Goal: Use online tool/utility: Use online tool/utility

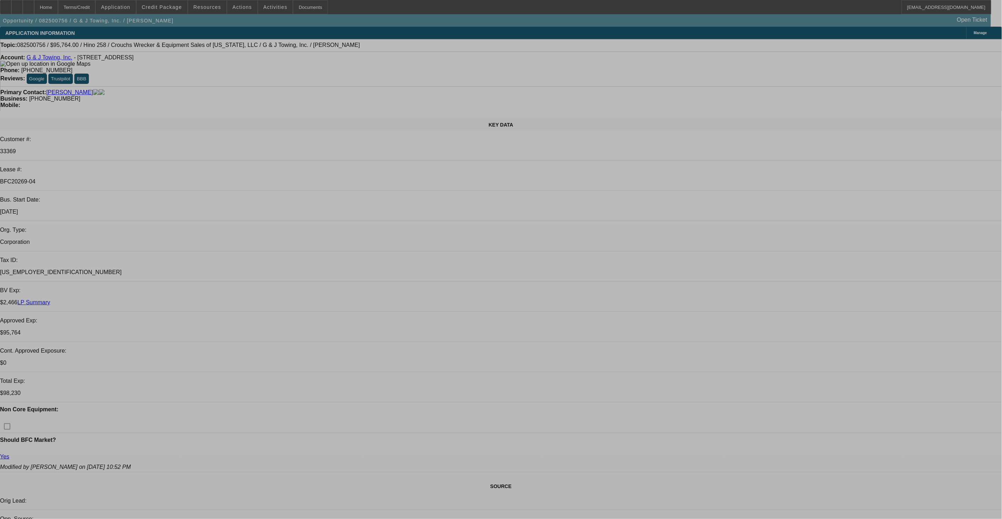
select select "0"
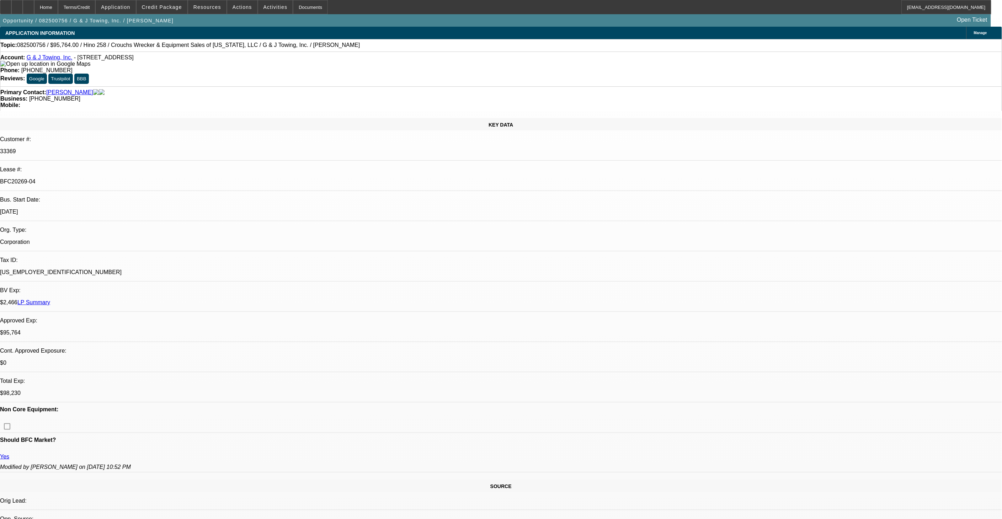
select select "0"
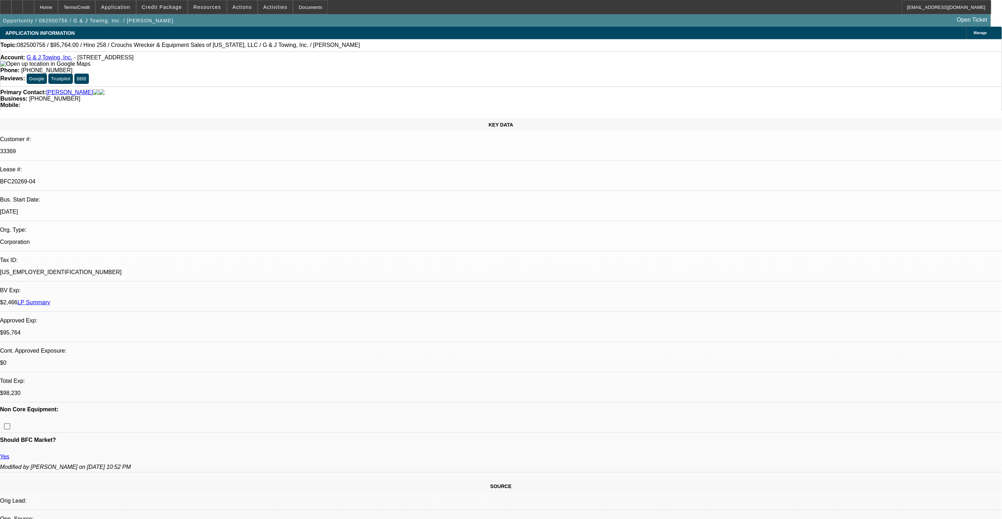
select select "0"
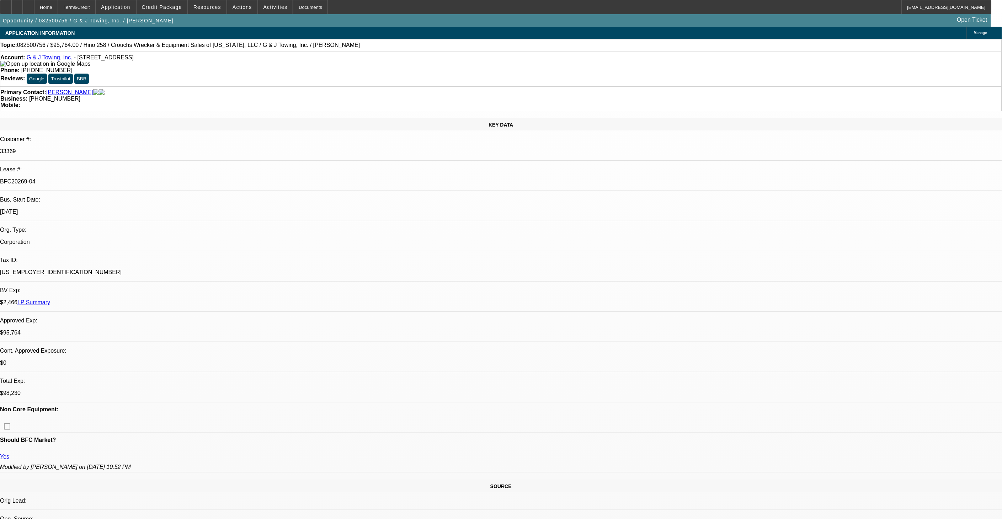
select select "0"
select select "1"
select select "6"
select select "1"
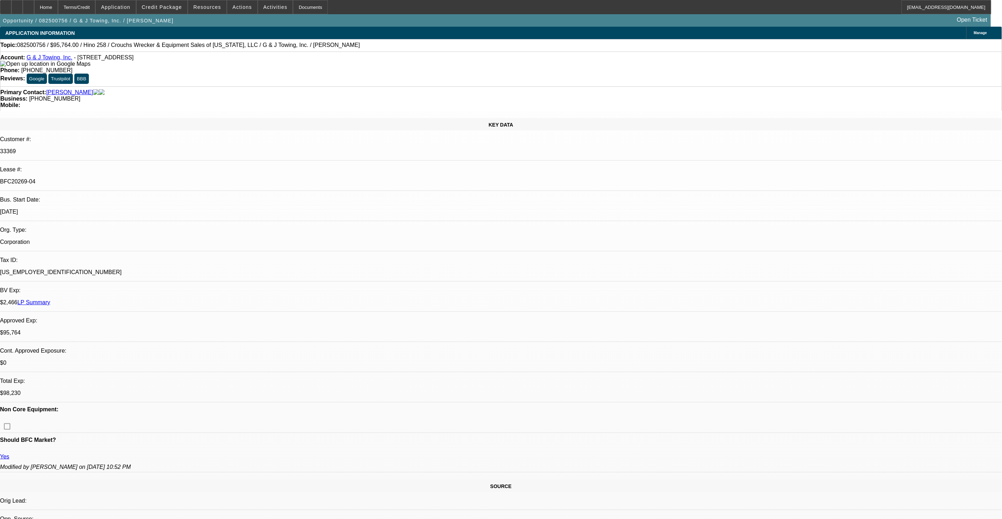
select select "1"
select select "6"
select select "1"
select select "6"
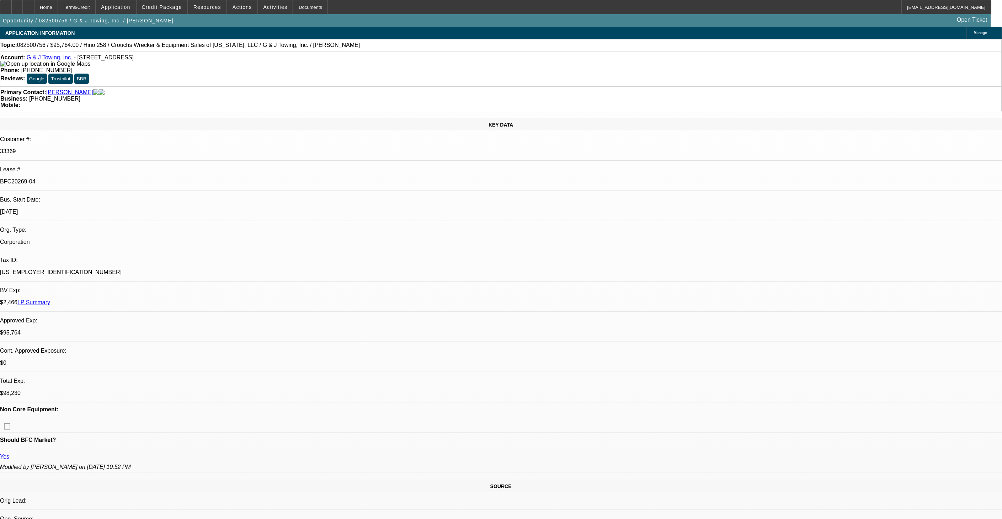
select select "1"
select select "3"
select select "6"
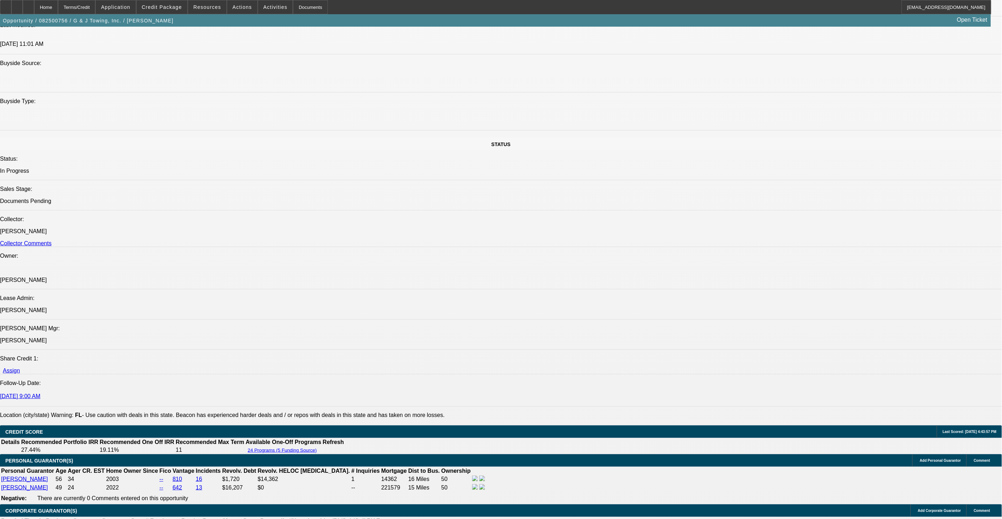
scroll to position [671, 0]
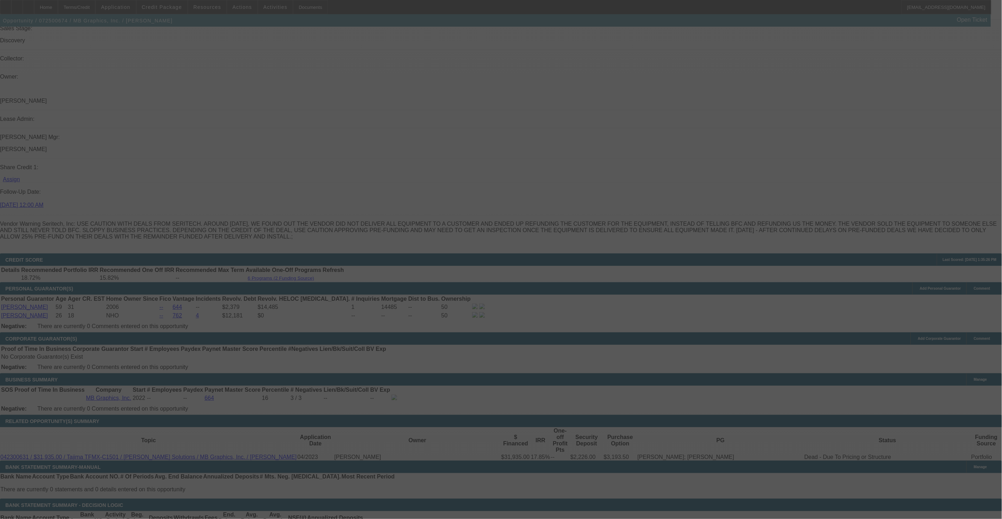
scroll to position [835, 0]
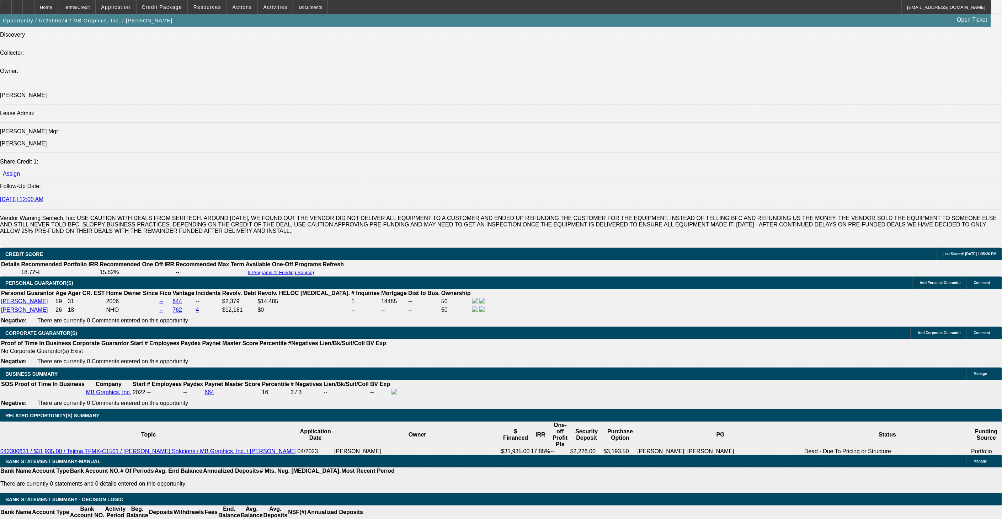
select select "0.1"
select select "0"
select select "0.1"
select select "0"
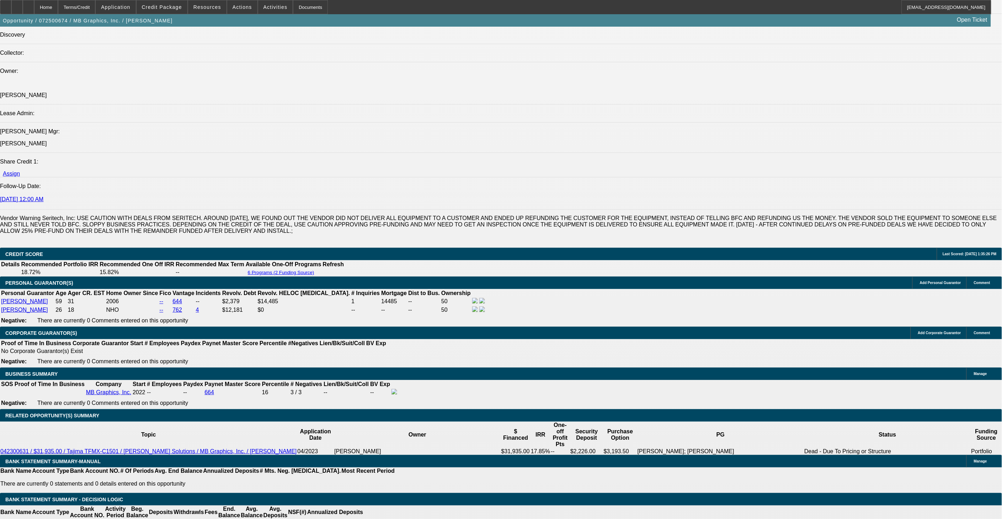
select select "0.1"
select select "0"
select select "0.1"
select select "0"
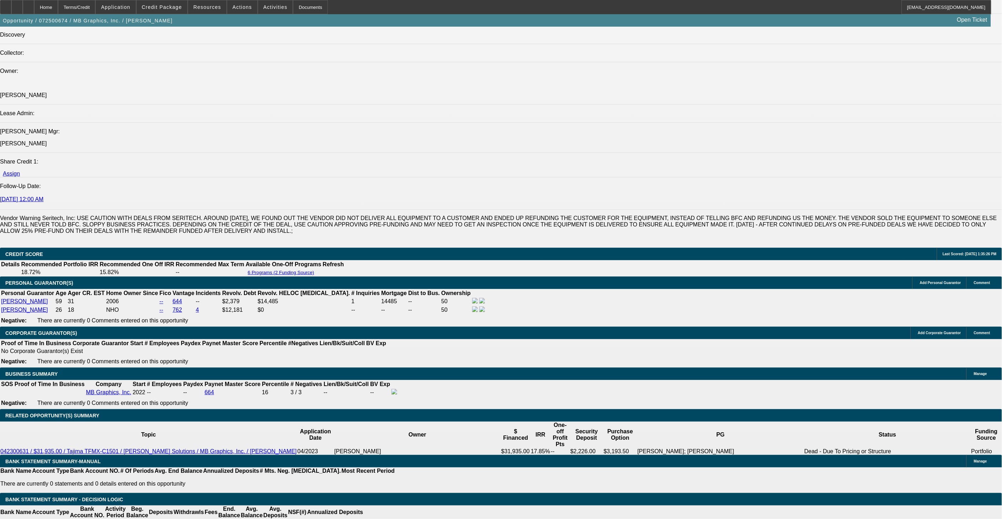
select select "0"
select select "0.1"
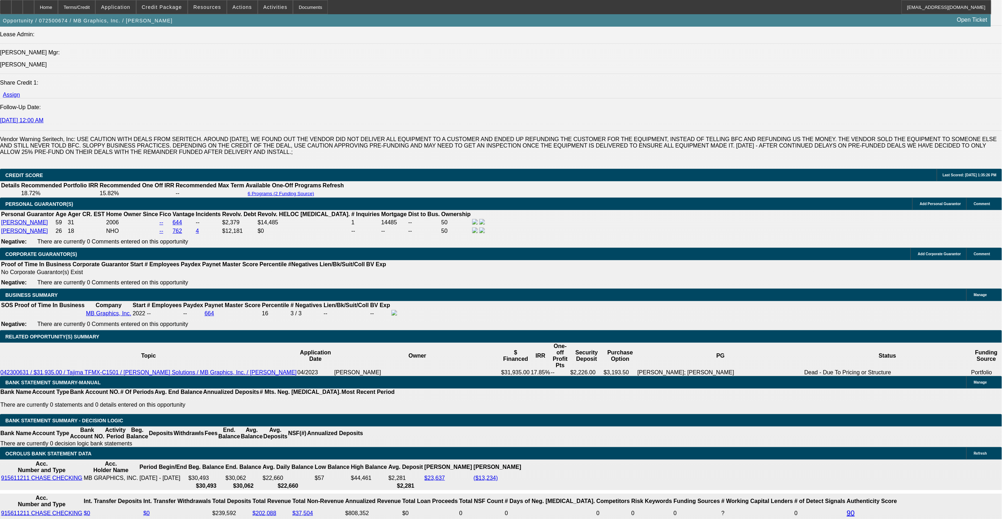
select select "1"
select select "5"
select select "1"
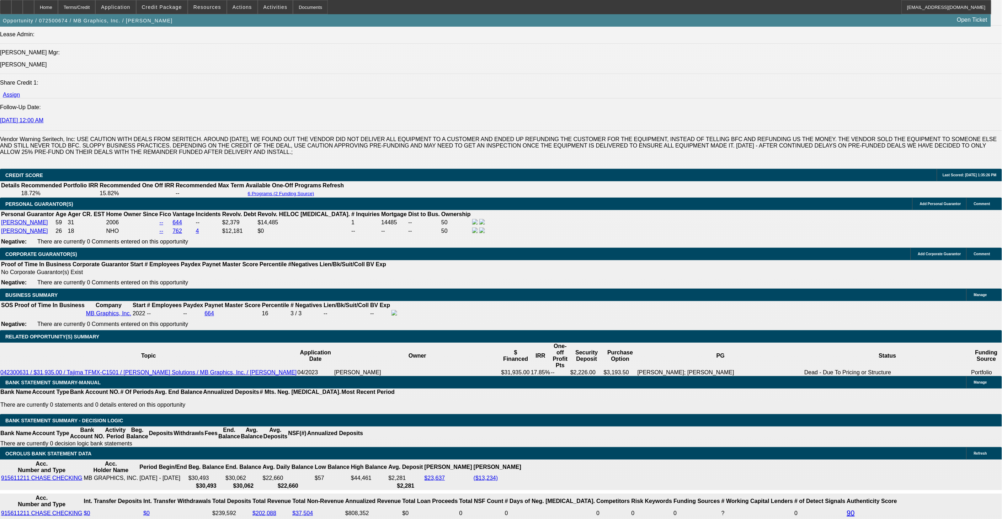
select select "5"
select select "1"
select select "5"
select select "1"
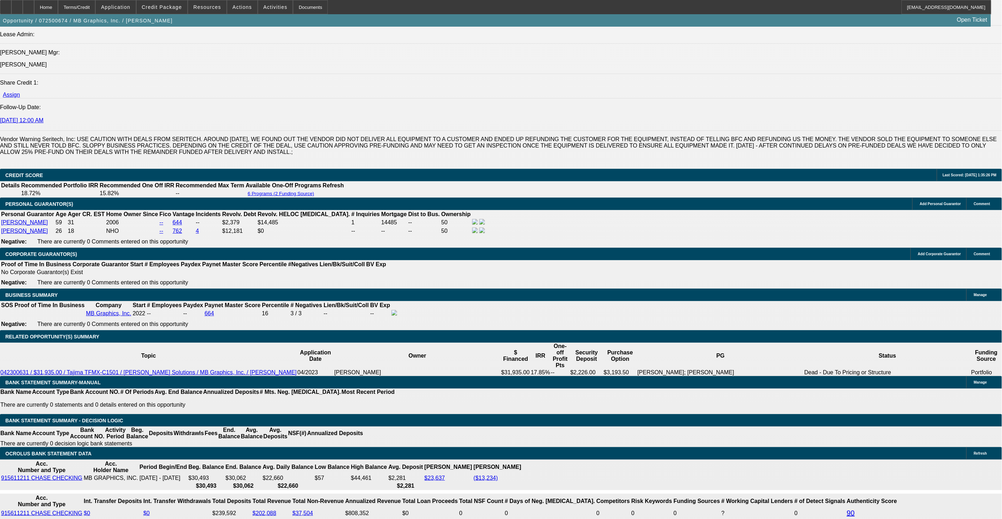
select select "1"
select select "5"
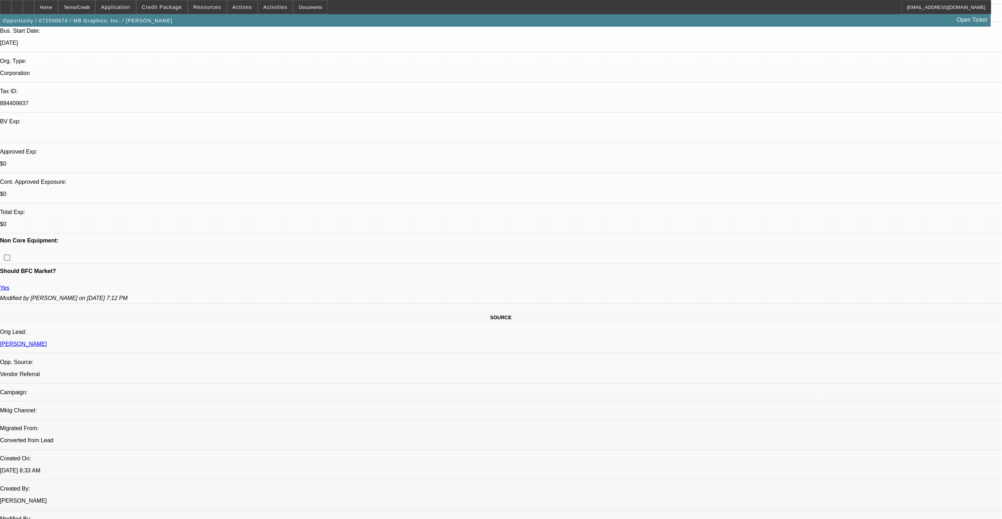
scroll to position [135, 0]
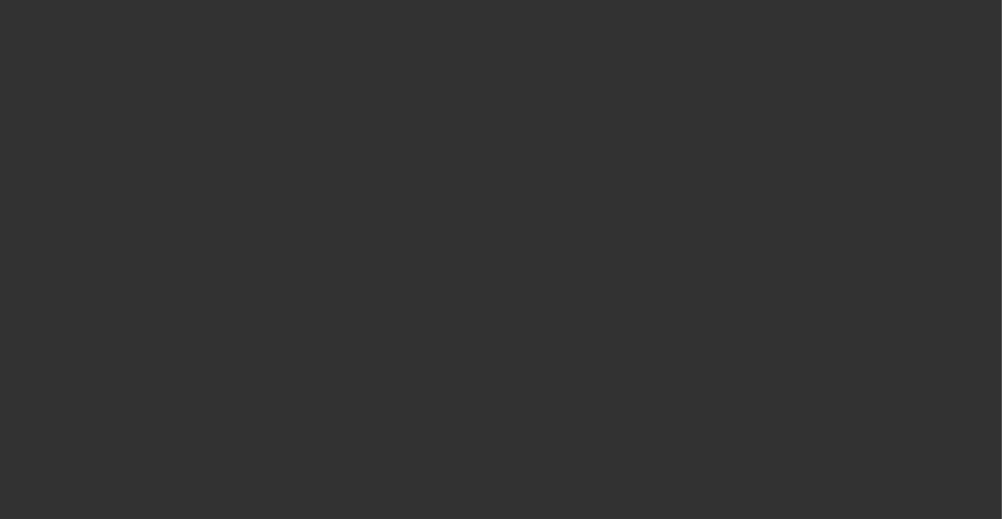
select select "0"
select select "6"
select select "0"
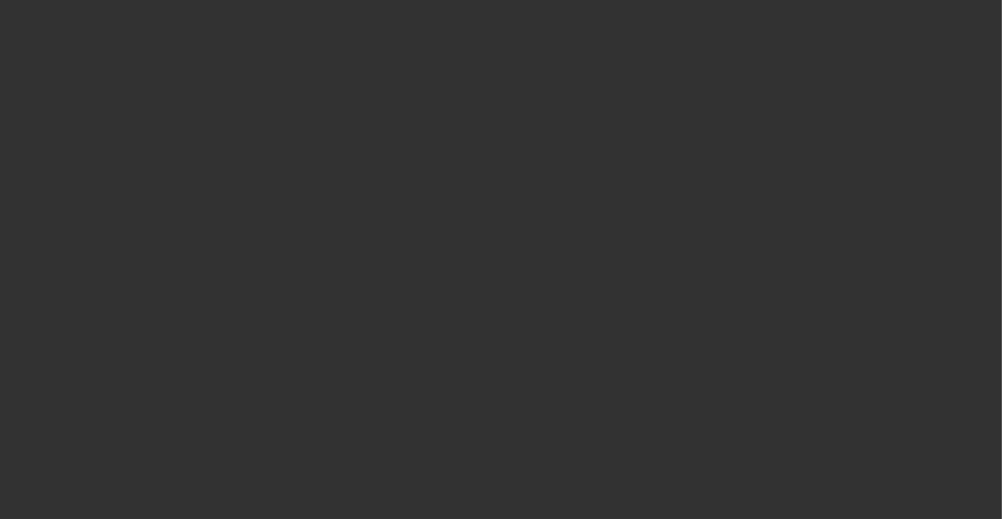
select select "0"
select select "6"
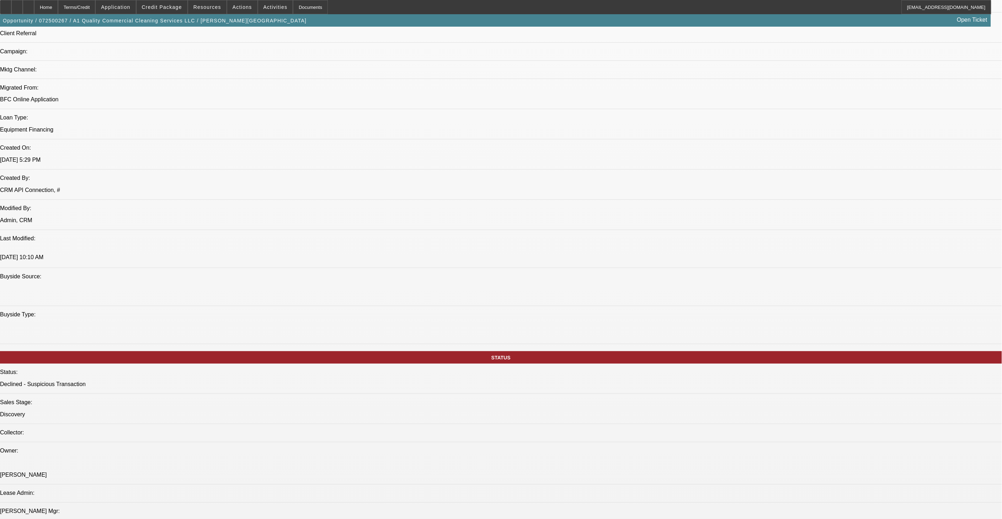
scroll to position [474, 0]
drag, startPoint x: 645, startPoint y: 334, endPoint x: 653, endPoint y: 341, distance: 10.1
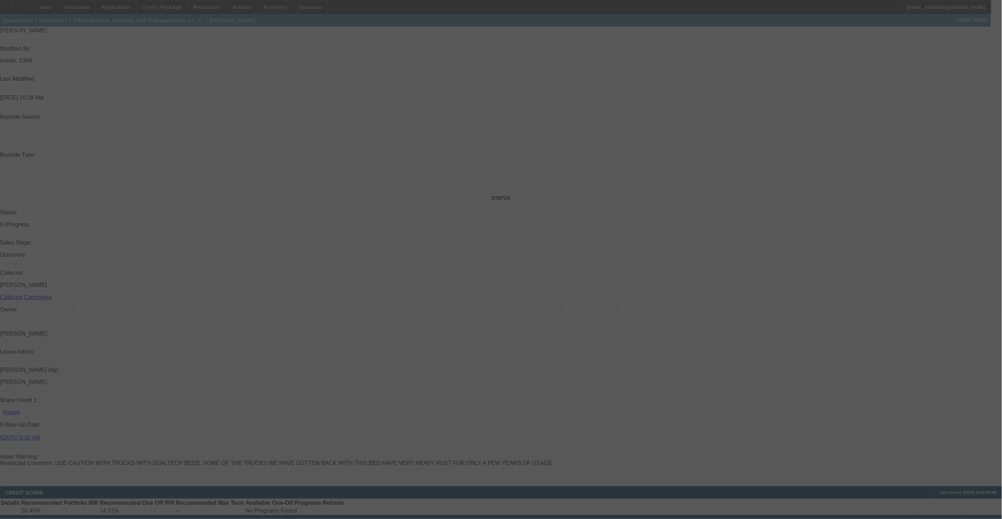
scroll to position [671, 0]
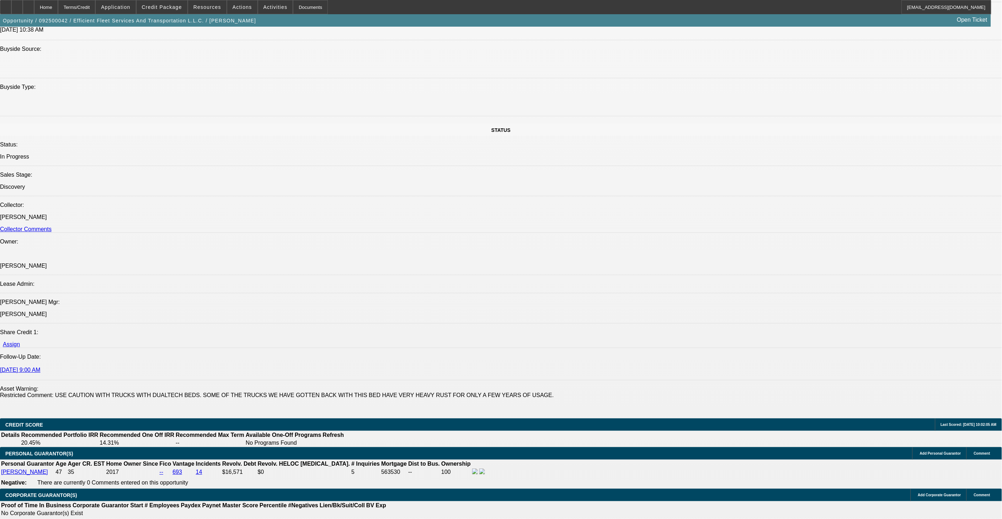
select select "0"
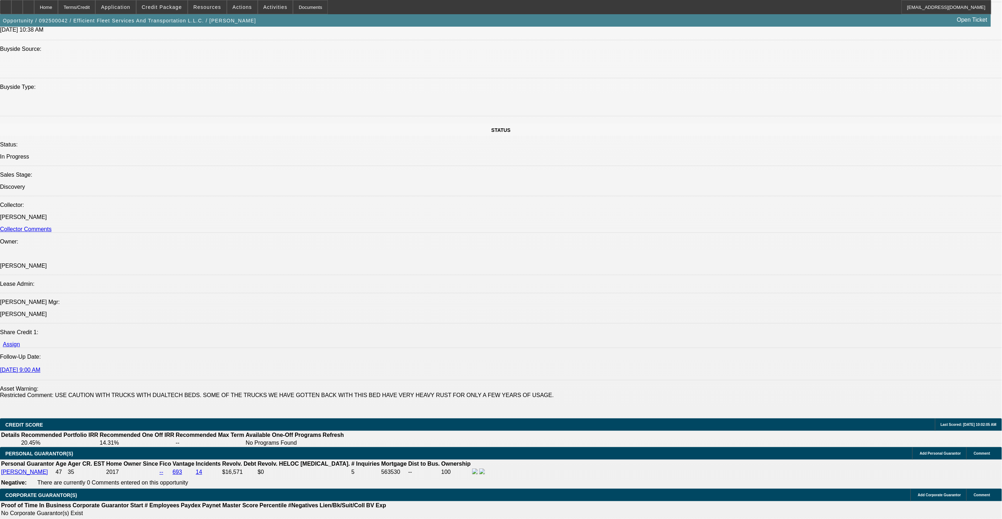
select select "0"
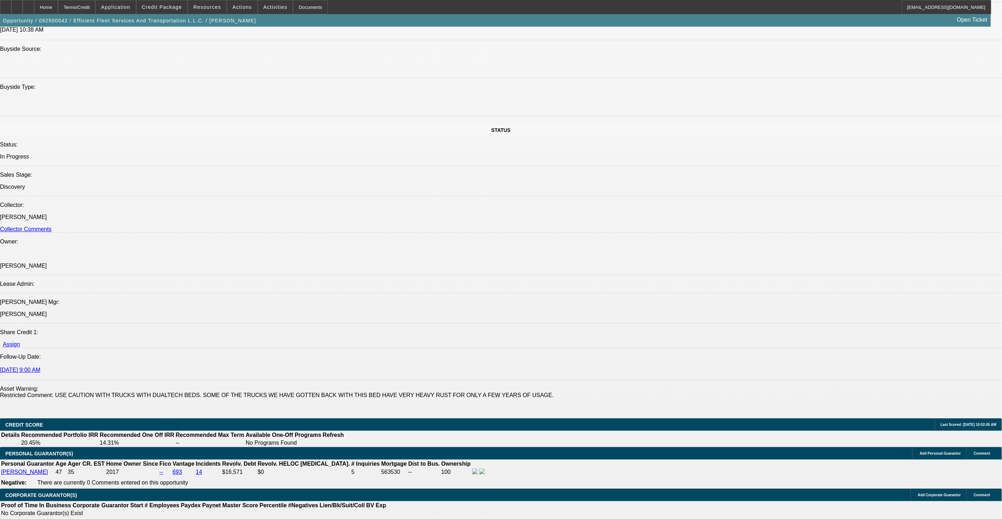
select select "0"
select select "1"
select select "2"
select select "6"
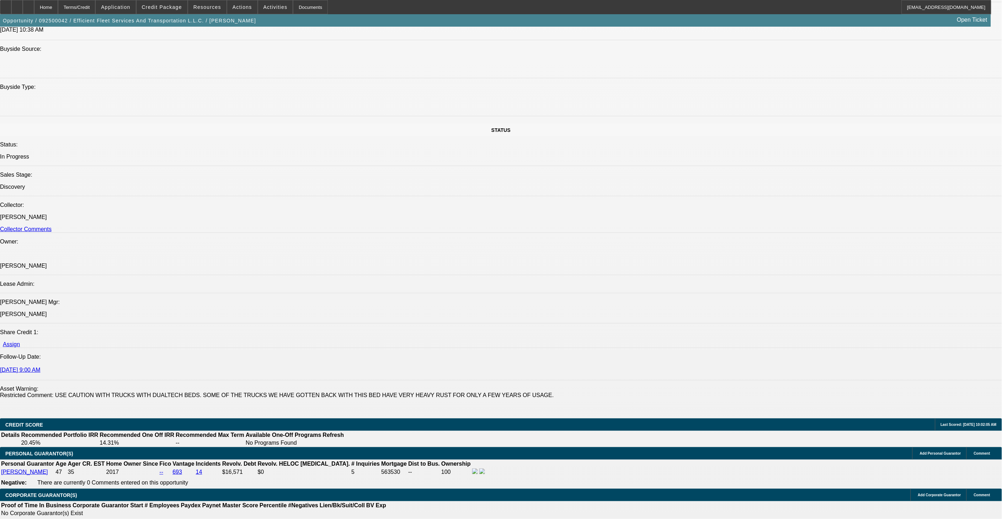
select select "1"
select select "2"
select select "6"
select select "1"
select select "2"
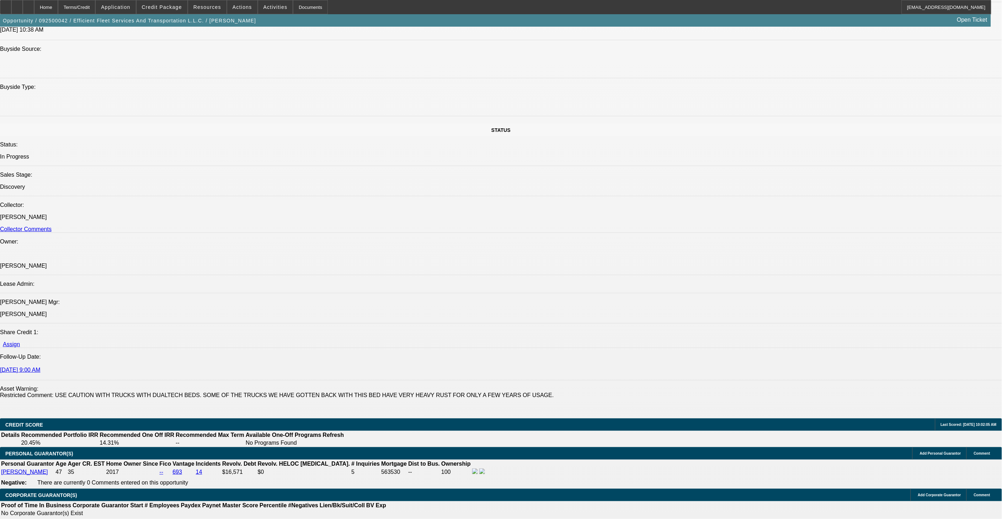
select select "6"
select select "1"
select select "6"
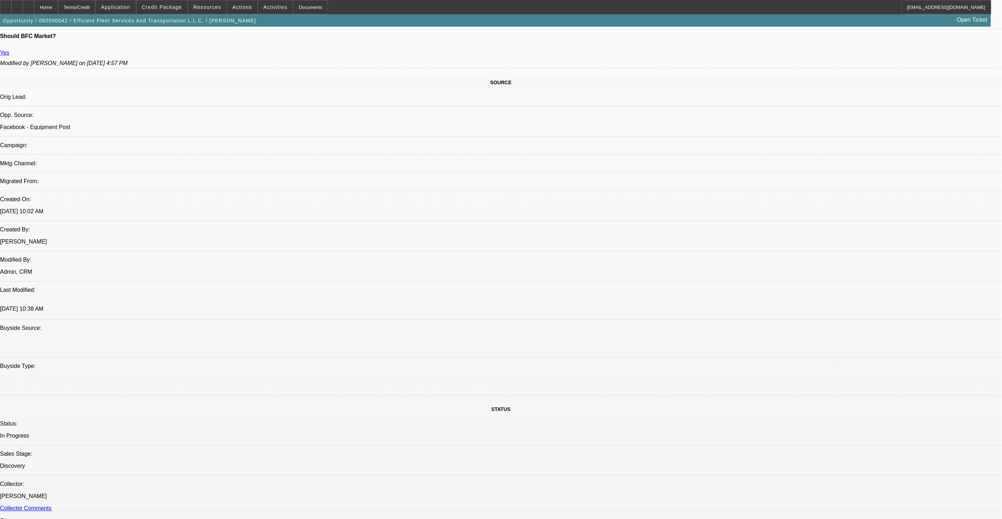
scroll to position [355, 0]
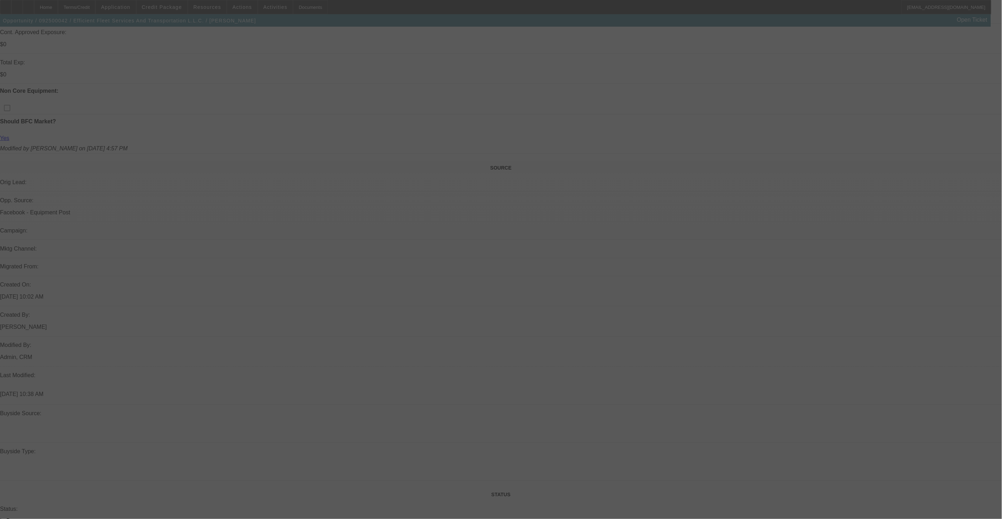
scroll to position [250, 0]
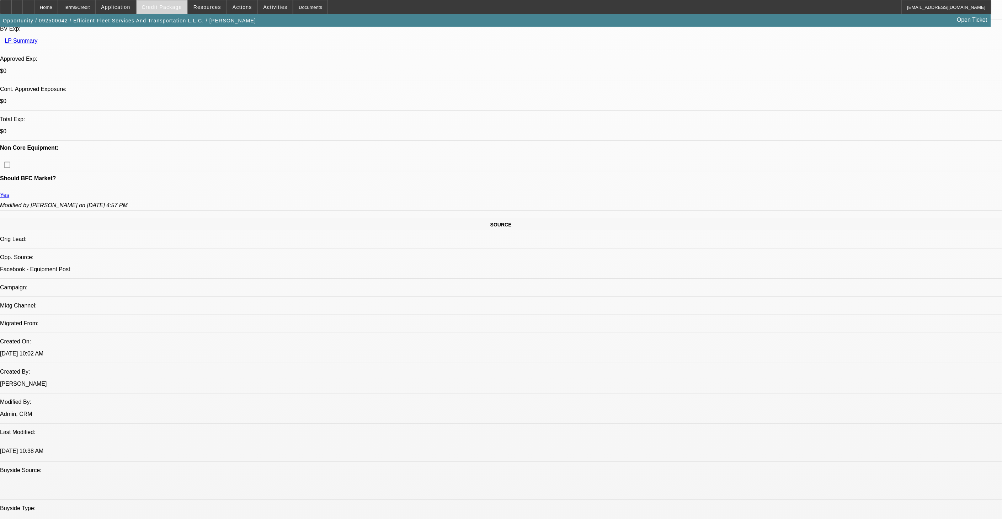
select select "0"
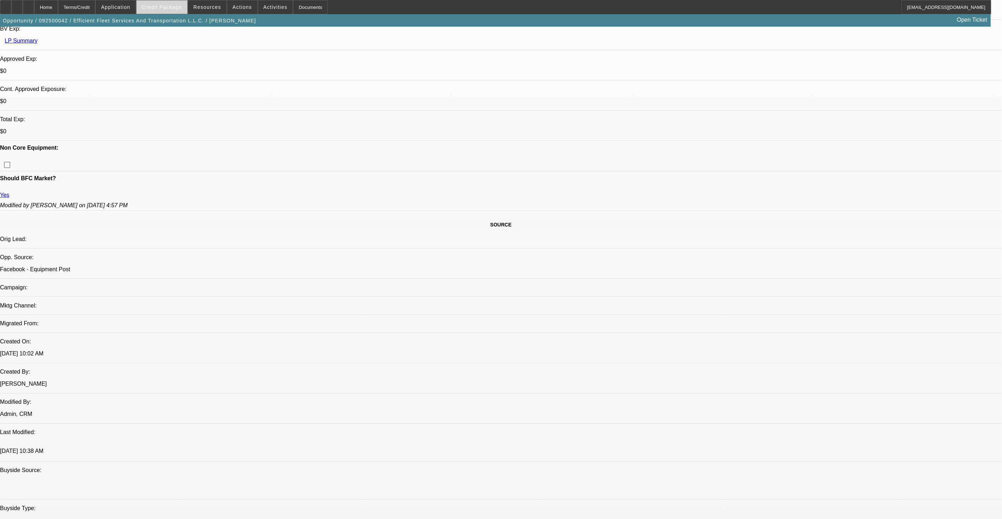
select select "0"
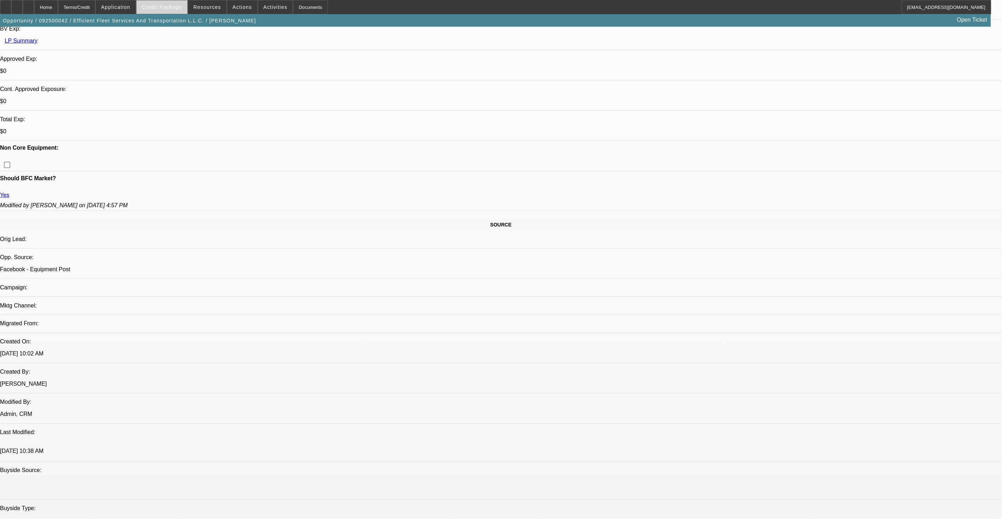
select select "0"
select select "1"
select select "2"
select select "6"
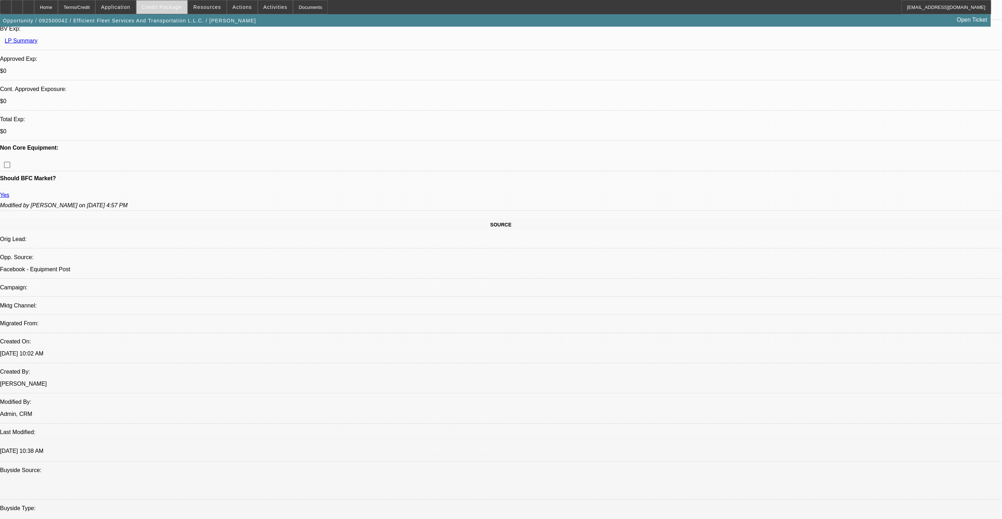
select select "1"
select select "2"
select select "6"
select select "1"
select select "2"
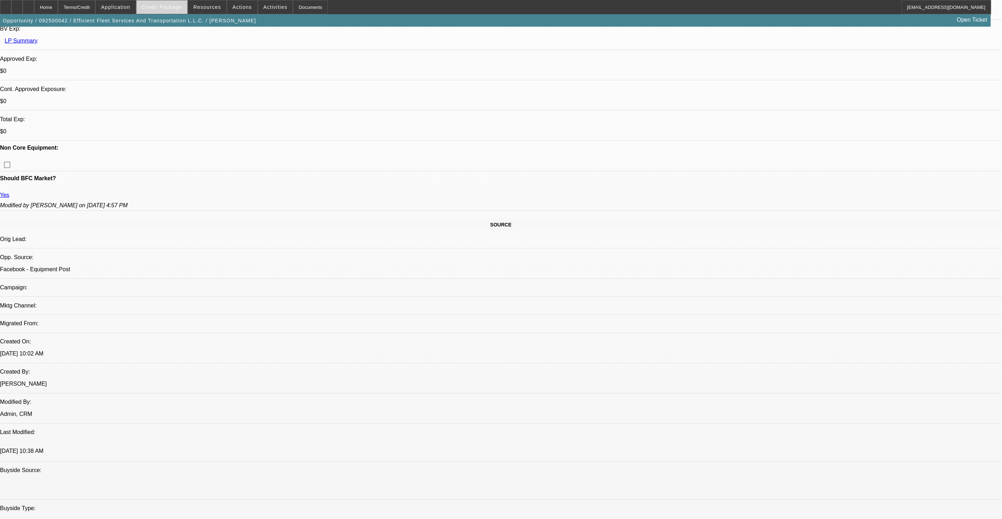
select select "6"
select select "1"
select select "6"
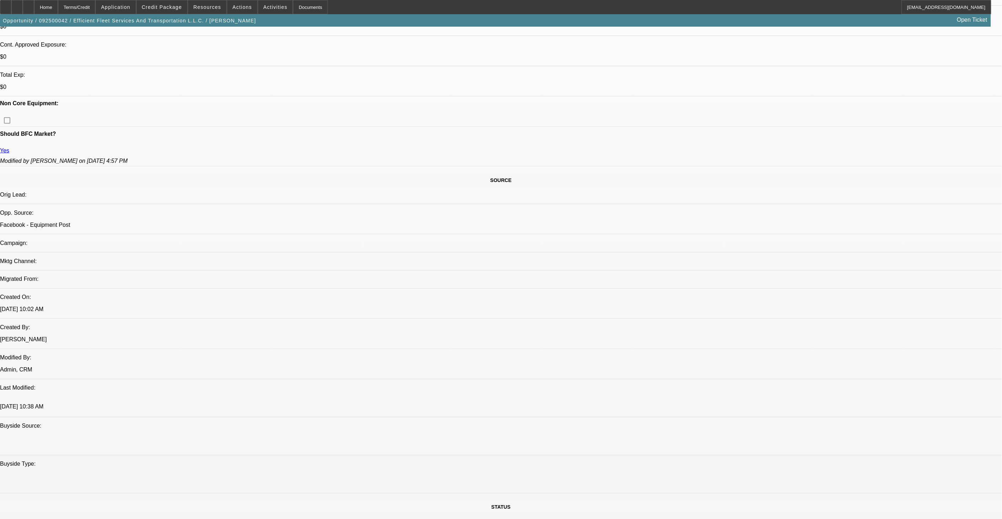
scroll to position [210, 0]
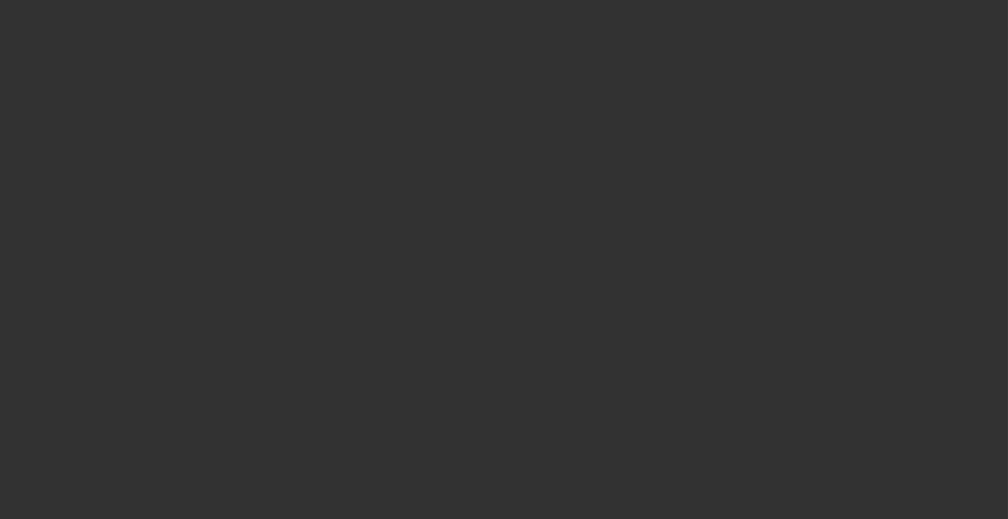
select select "0.1"
select select "0"
select select "6"
select select "0.1"
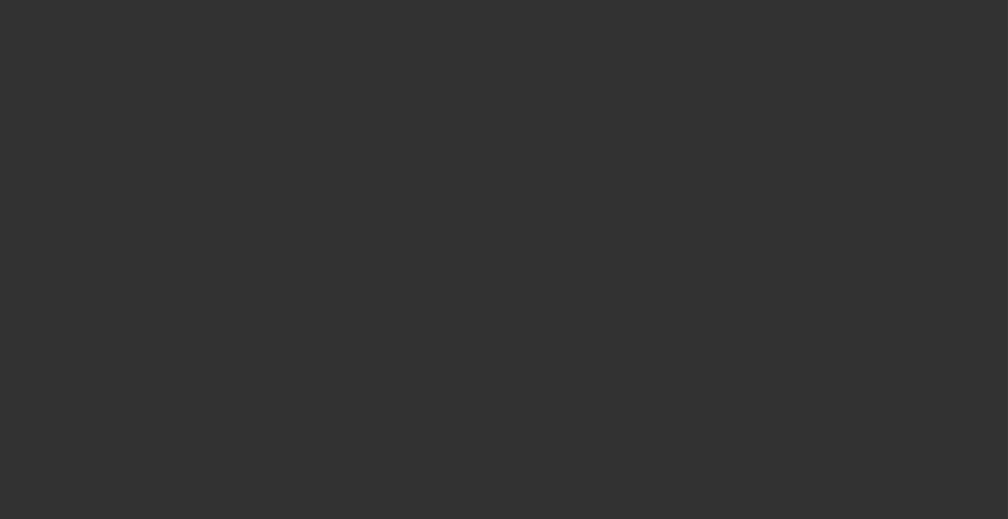
select select "0"
select select "6"
select select "0"
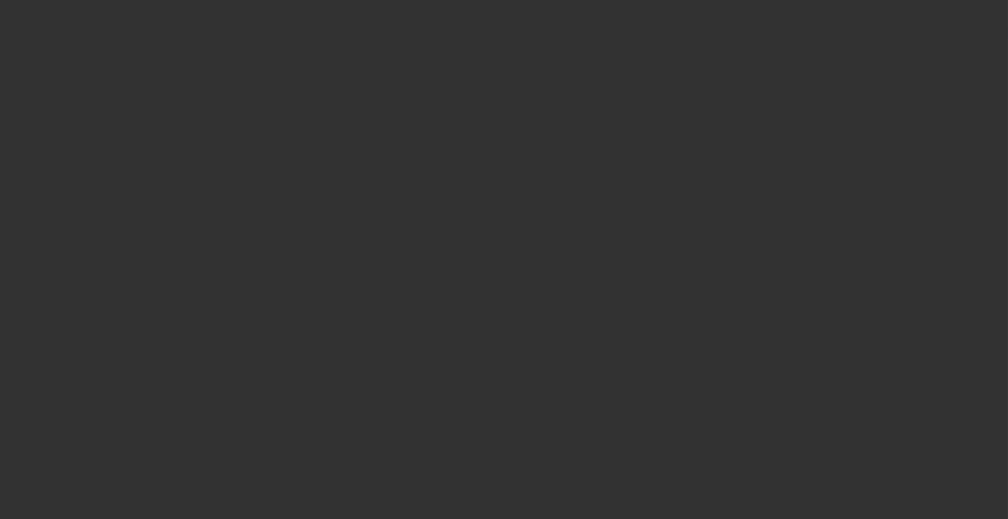
select select "0"
select select "6"
select select "0"
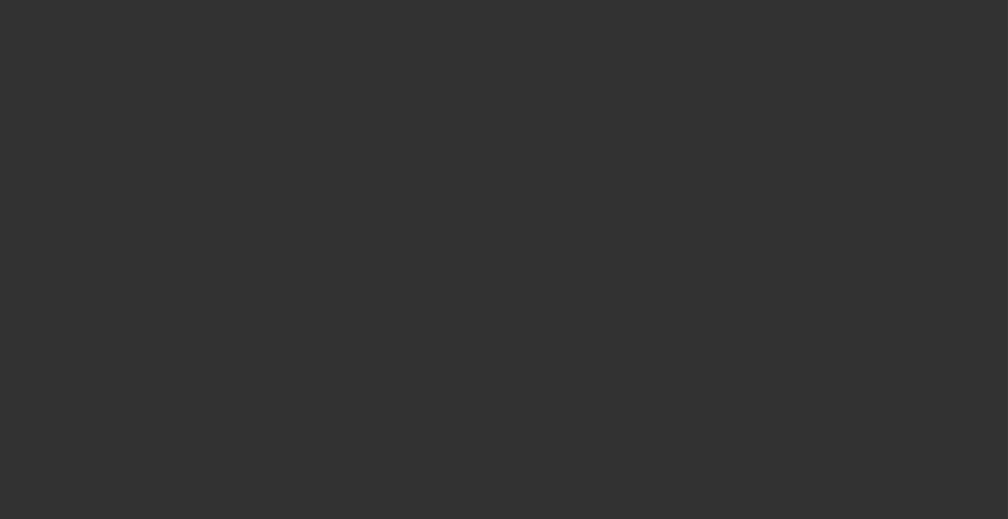
select select "6"
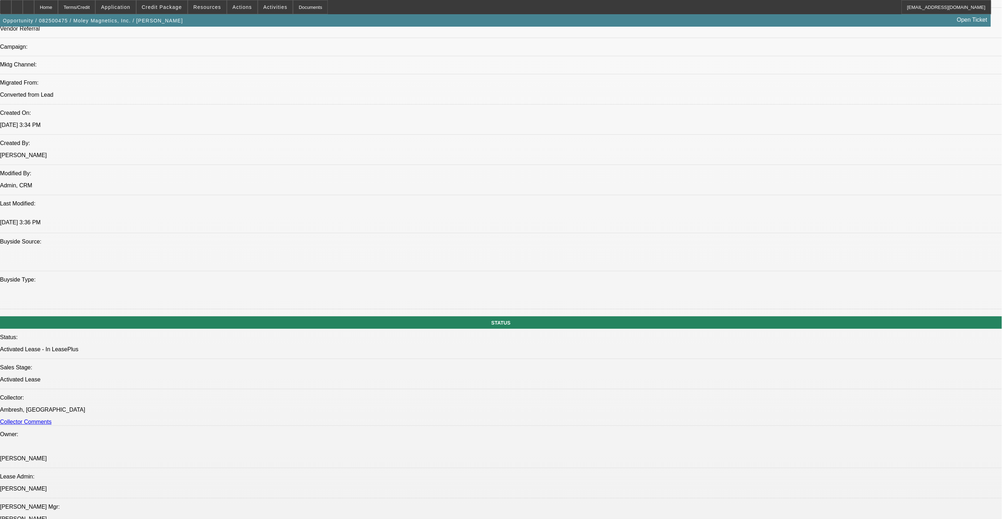
scroll to position [513, 0]
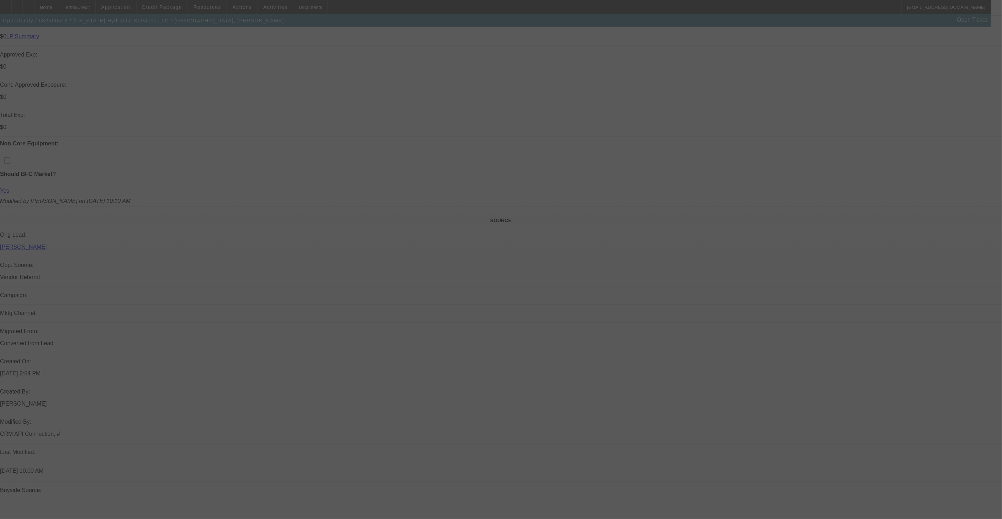
scroll to position [263, 0]
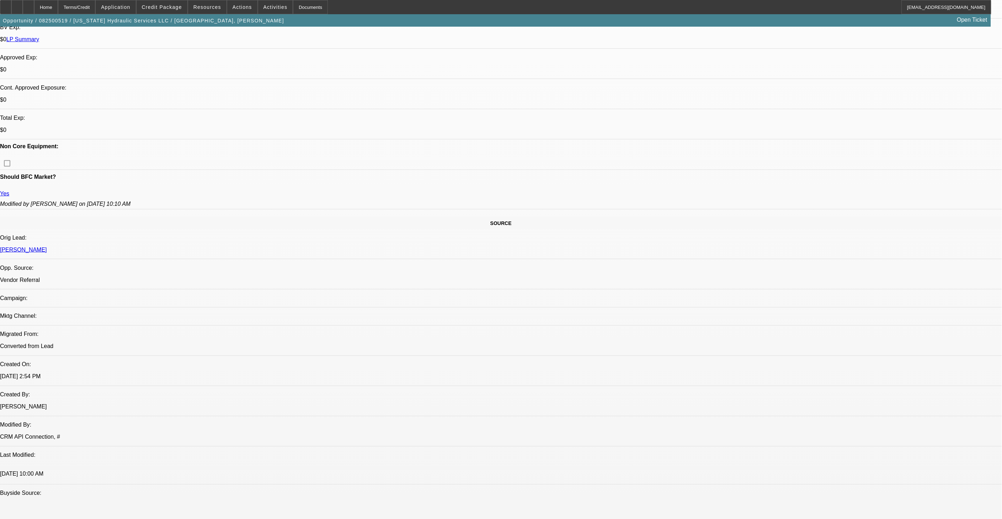
select select "0"
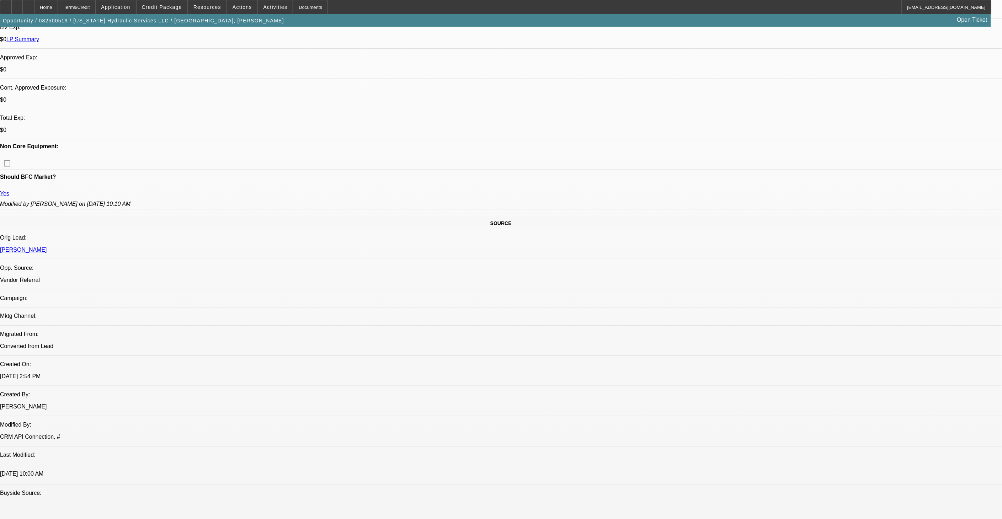
select select "0"
select select "0.1"
select select "0"
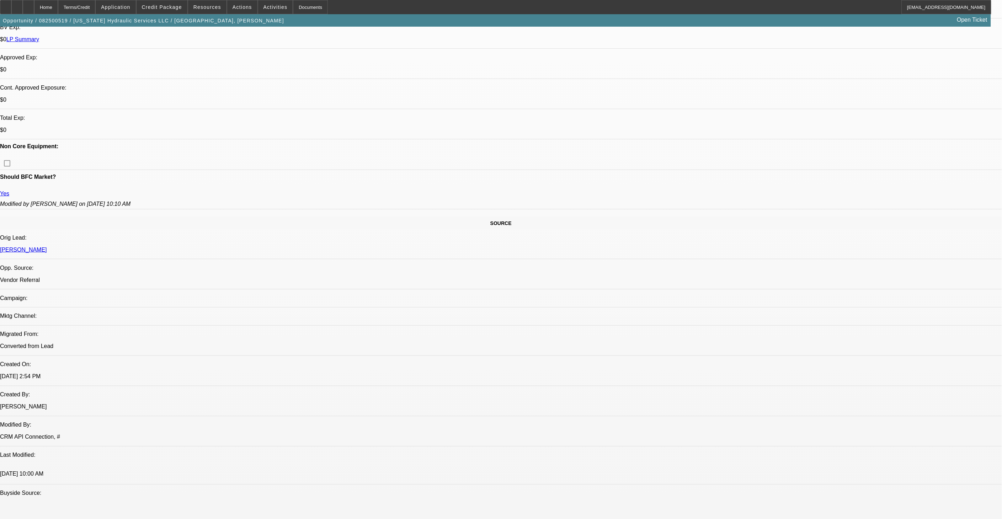
select select "0"
select select "1"
select select "2"
select select "6"
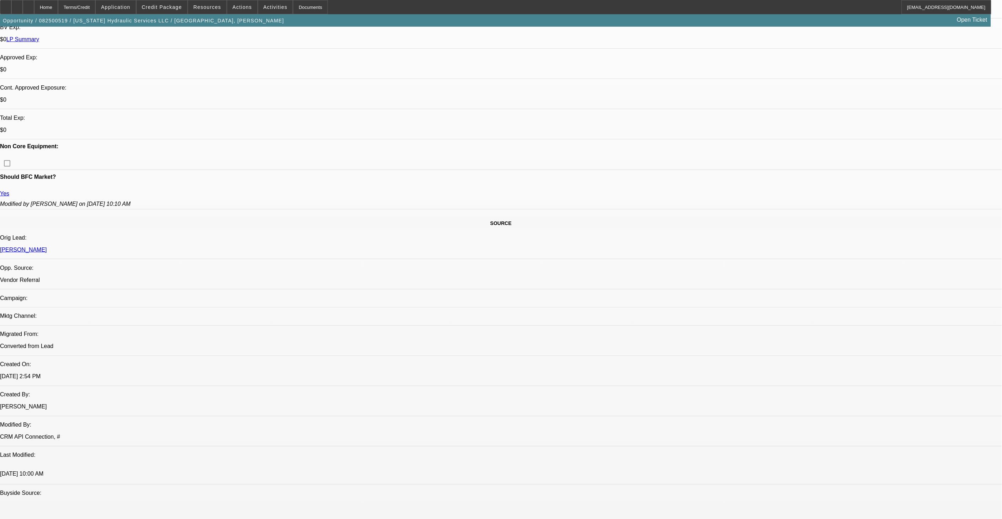
select select "1"
select select "2"
select select "6"
select select "1"
select select "2"
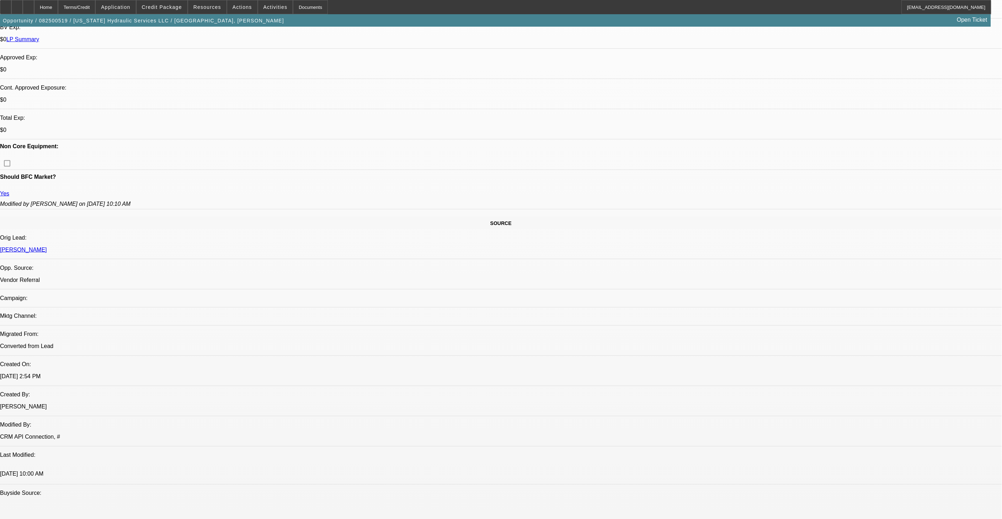
select select "6"
select select "1"
select select "3"
select select "6"
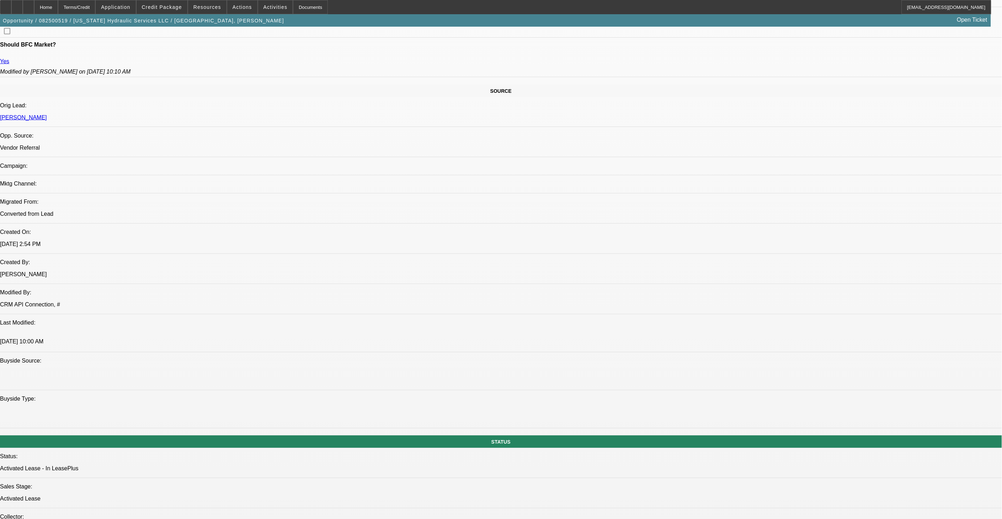
scroll to position [381, 0]
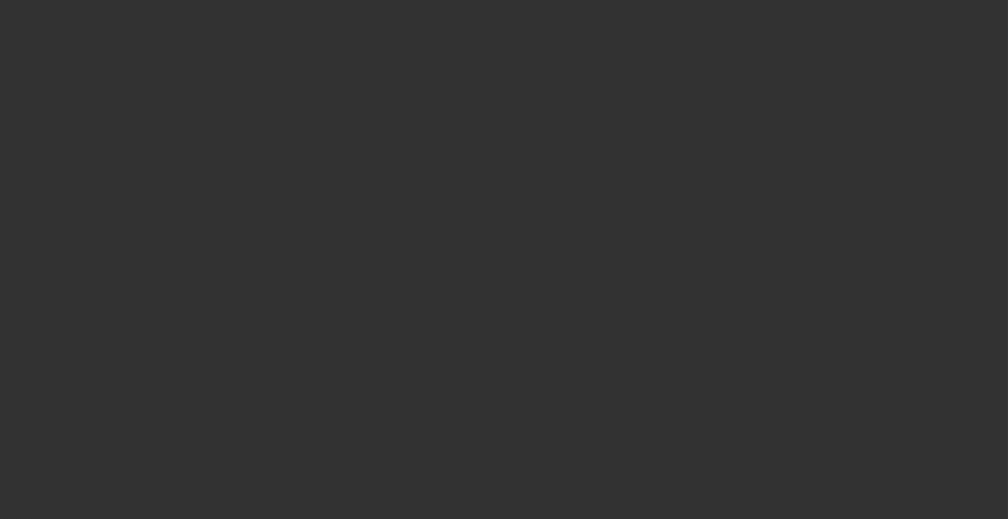
select select "0"
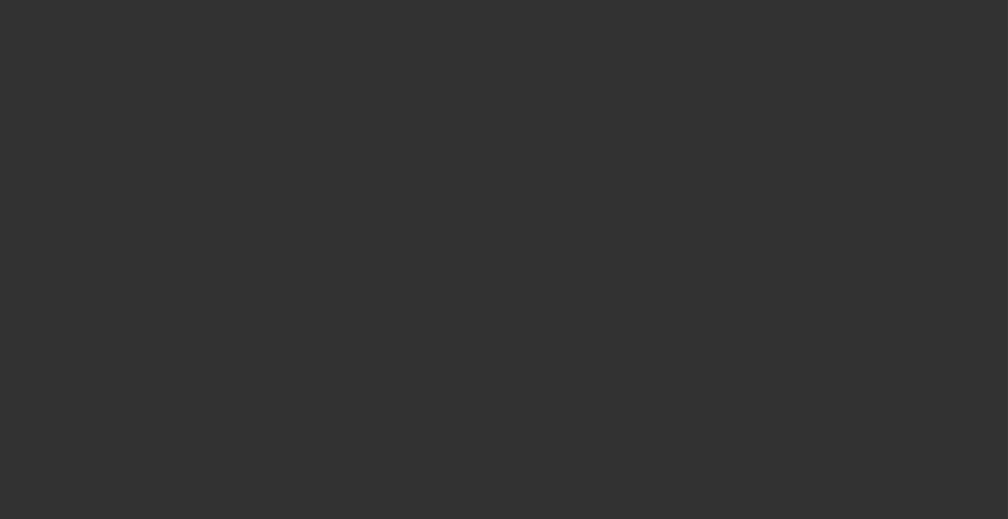
select select "0"
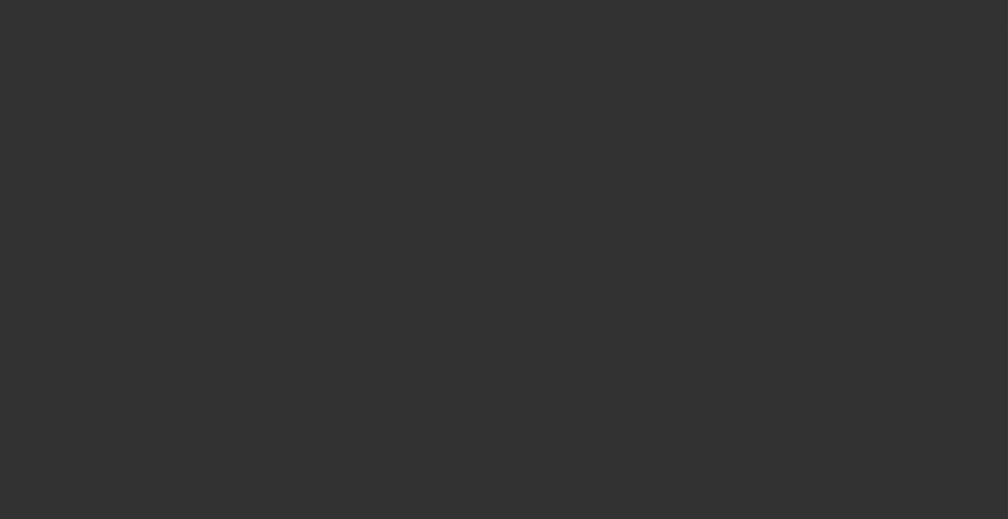
select select "0"
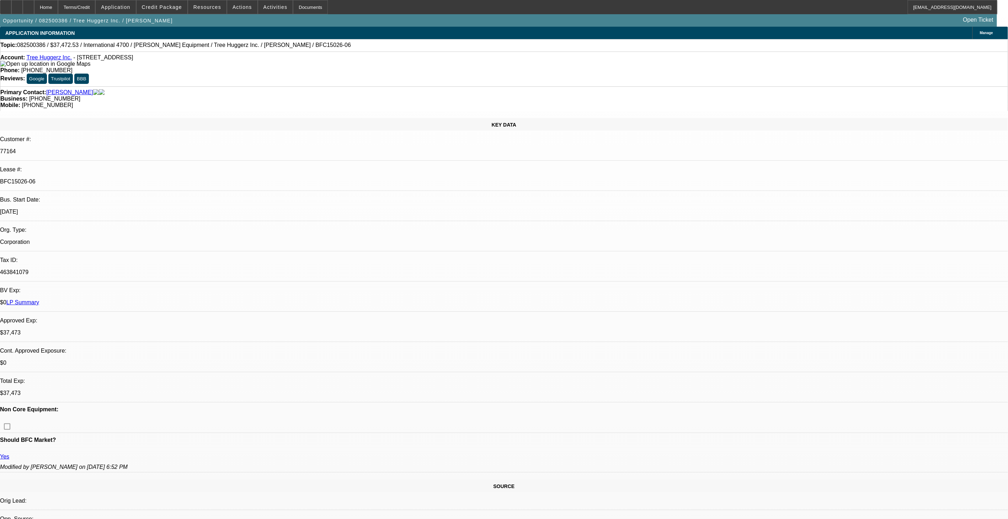
select select "1"
select select "6"
select select "1"
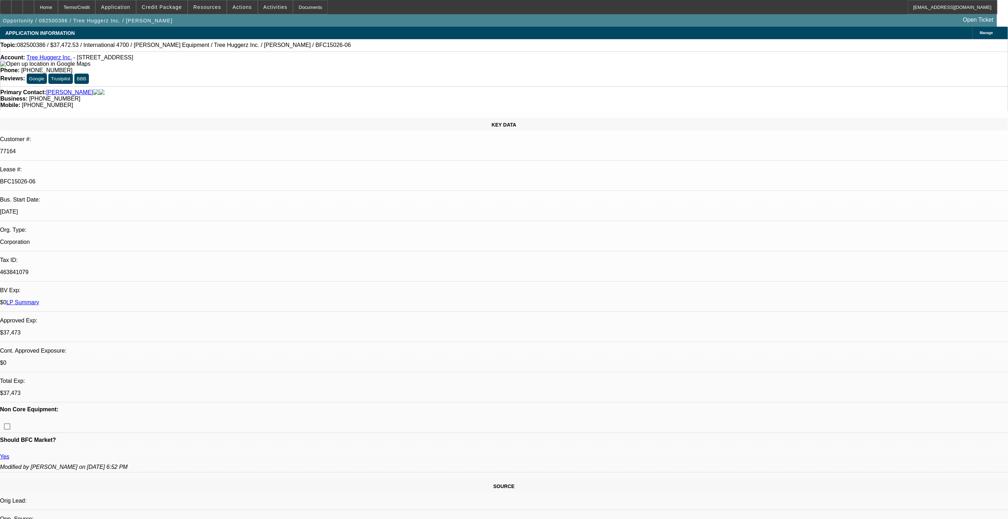
select select "6"
select select "1"
select select "6"
select select "1"
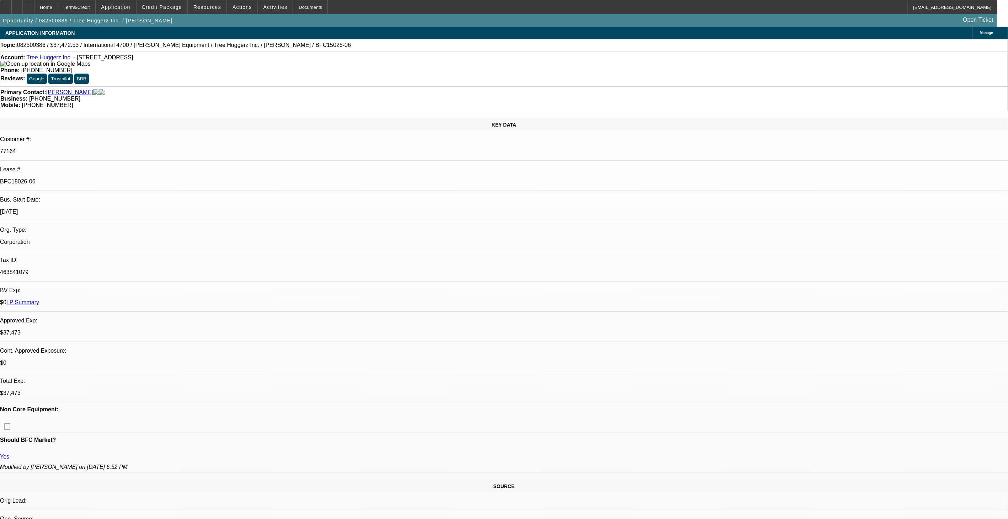
select select "1"
select select "6"
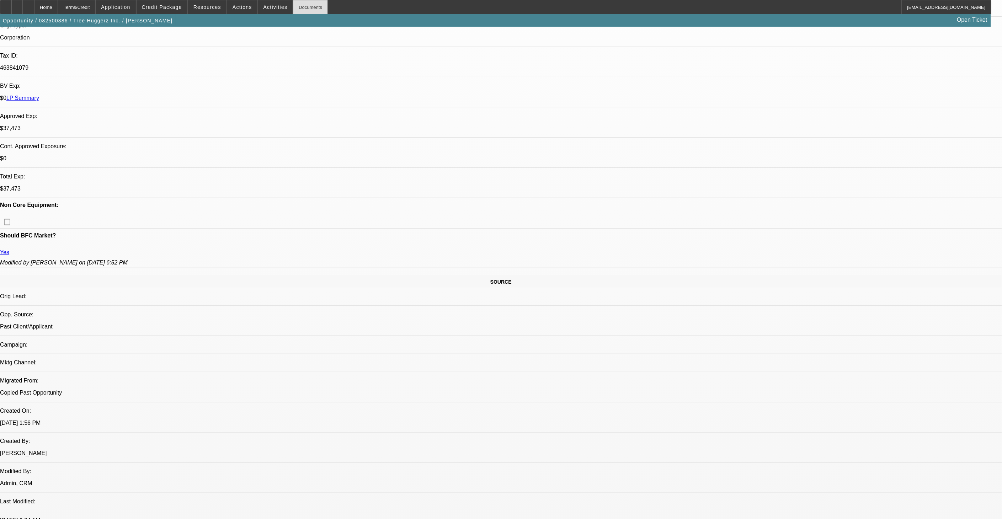
scroll to position [197, 0]
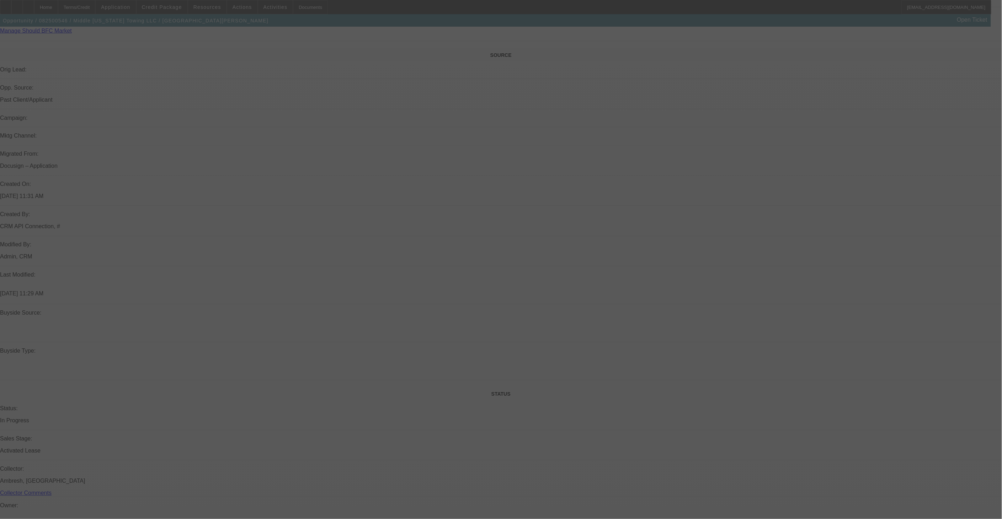
scroll to position [423, 0]
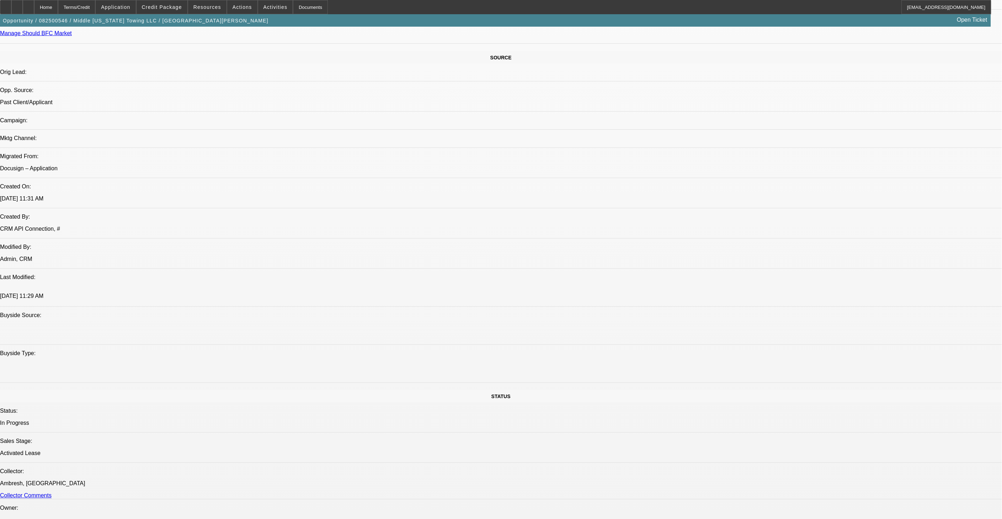
select select "0"
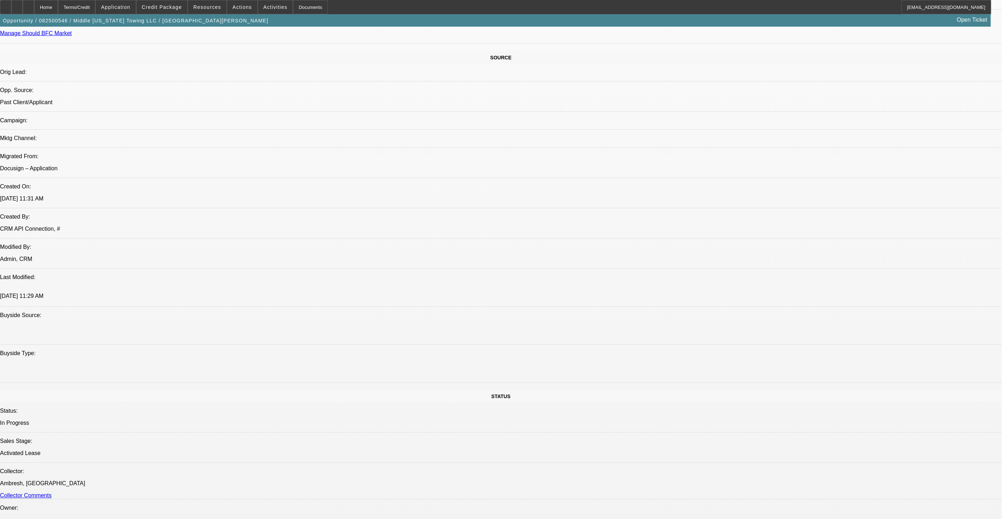
select select "0"
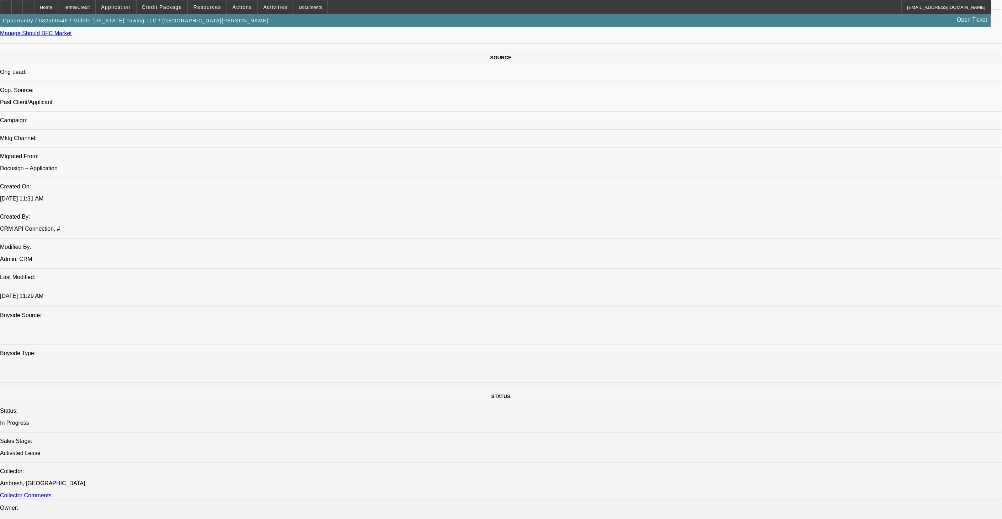
select select "0"
select select "1"
select select "2"
select select "6"
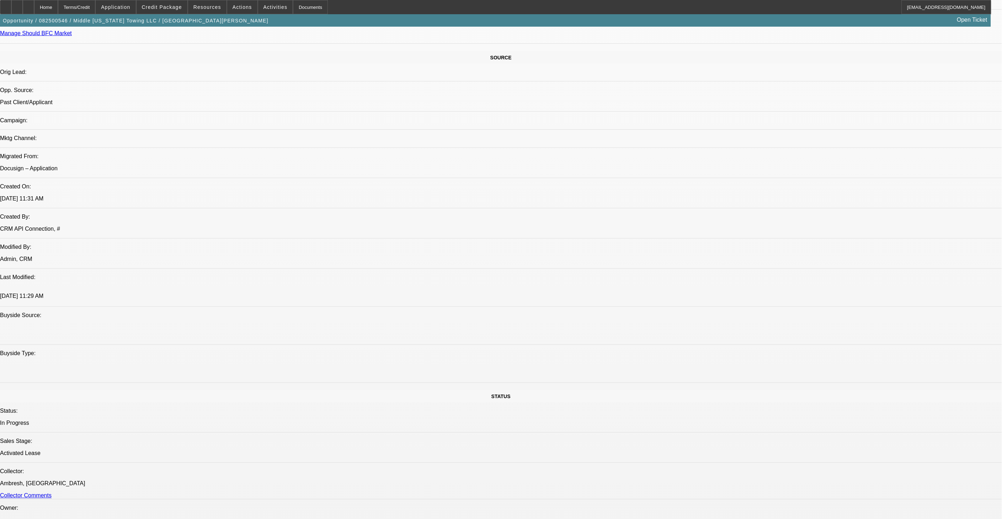
select select "1"
select select "6"
select select "1"
select select "2"
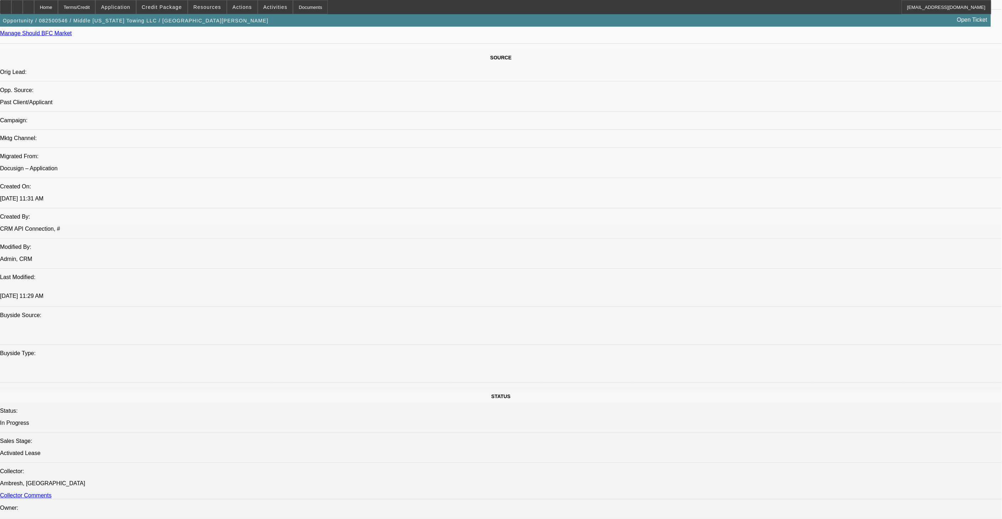
select select "6"
select select "1"
select select "2"
select select "6"
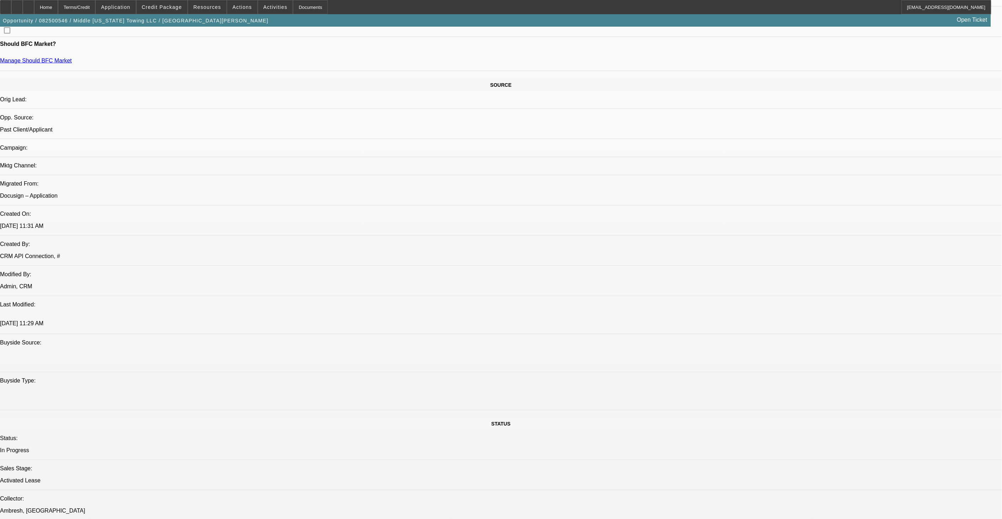
scroll to position [344, 0]
